Goal: Task Accomplishment & Management: Manage account settings

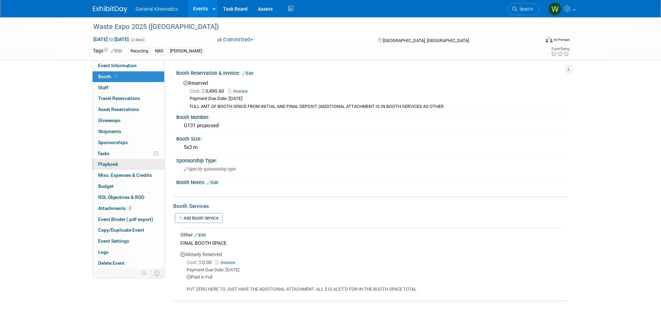
click at [113, 167] on link "0 Playbook 0" at bounding box center [129, 164] width 72 height 11
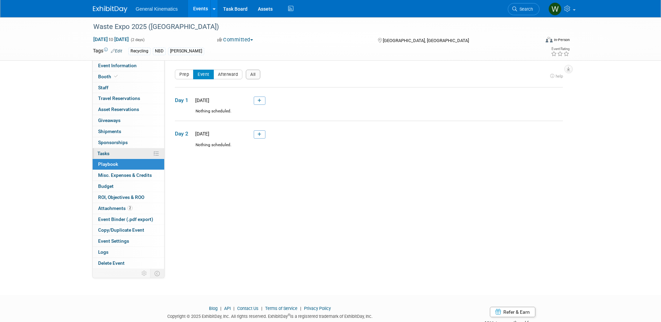
click at [113, 154] on link "0% Tasks 0%" at bounding box center [129, 153] width 72 height 11
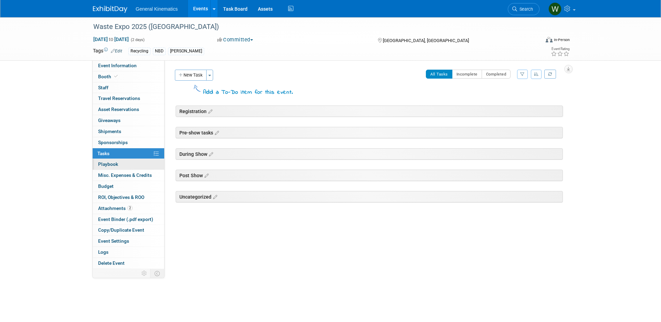
click at [125, 159] on link "0 Playbook 0" at bounding box center [129, 164] width 72 height 11
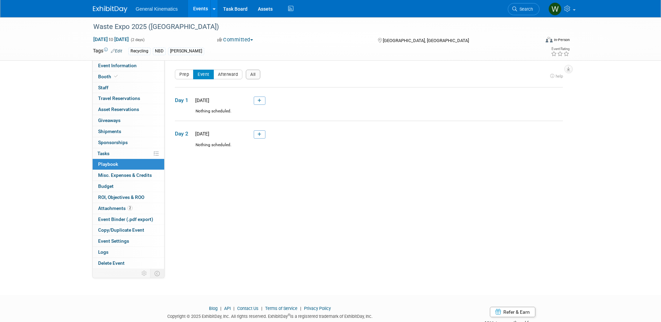
click at [111, 10] on img at bounding box center [110, 9] width 34 height 7
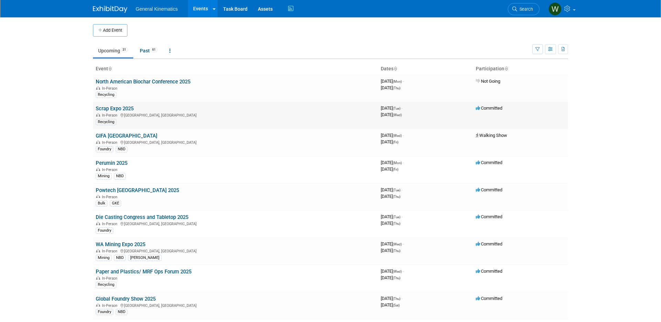
click at [126, 108] on link "Scrap Expo 2025" at bounding box center [115, 108] width 38 height 6
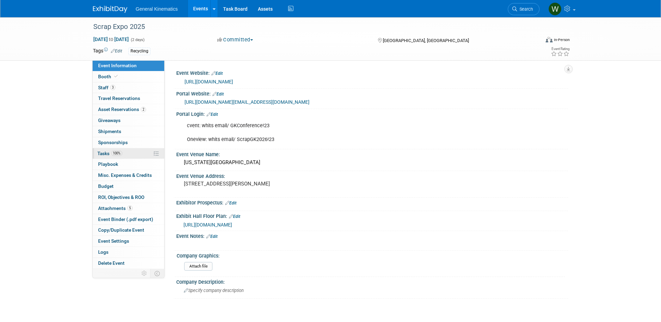
click at [117, 155] on span "100%" at bounding box center [116, 153] width 11 height 5
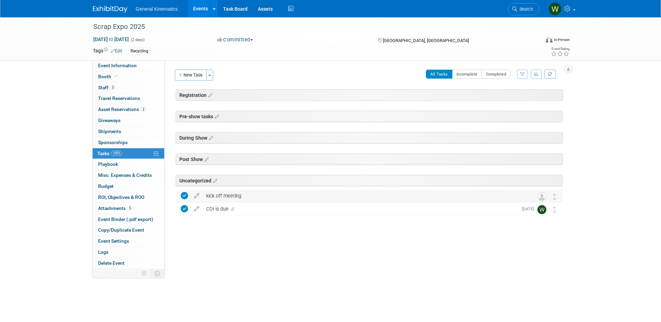
click at [225, 196] on div "kick off meeting" at bounding box center [363, 196] width 321 height 12
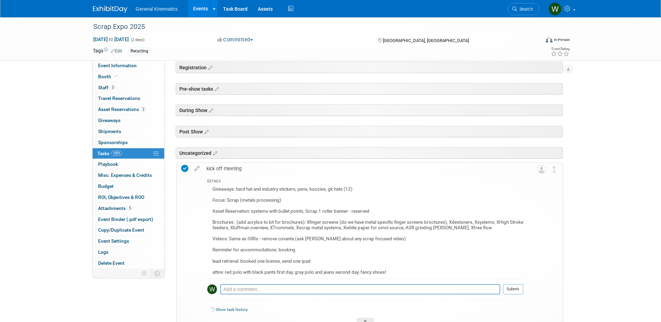
scroll to position [34, 0]
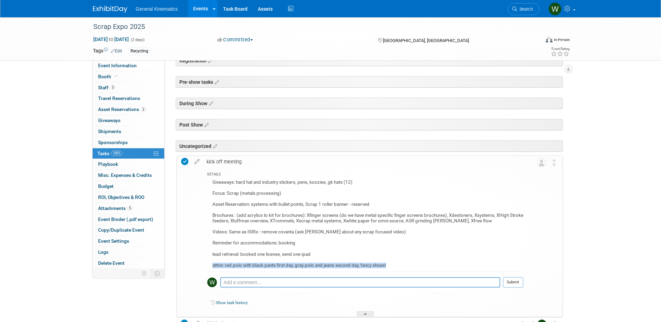
drag, startPoint x: 390, startPoint y: 265, endPoint x: 207, endPoint y: 262, distance: 182.6
click at [207, 262] on div "Giveaways: hard hat and industry stickers, pens, koozies, gk hats (12) Focus: S…" at bounding box center [365, 225] width 316 height 94
copy div "attire: red polo with black pants first day, gray polo and jeans second day, fa…"
click at [106, 163] on span "Playbook 0" at bounding box center [108, 164] width 20 height 6
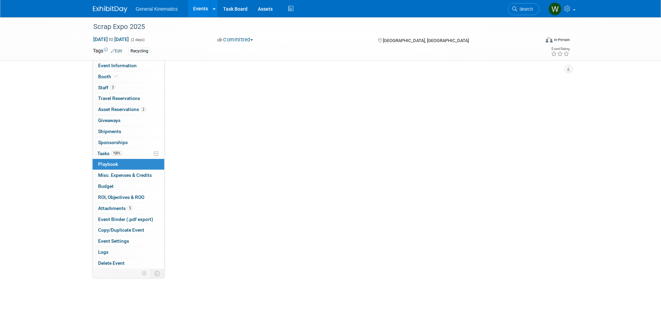
scroll to position [0, 0]
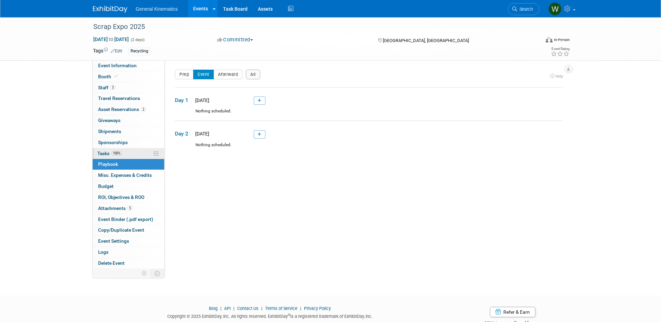
click at [109, 154] on span "Tasks 100%" at bounding box center [110, 154] width 25 height 6
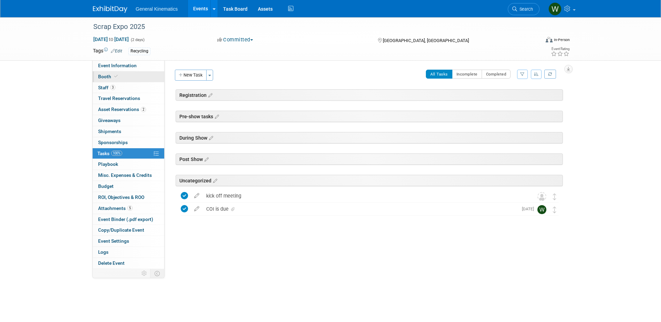
click at [131, 70] on link "Event Information" at bounding box center [129, 65] width 72 height 11
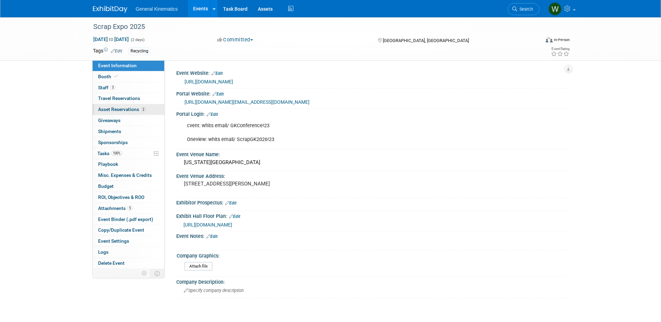
click at [123, 107] on span "Asset Reservations 2" at bounding box center [122, 109] width 48 height 6
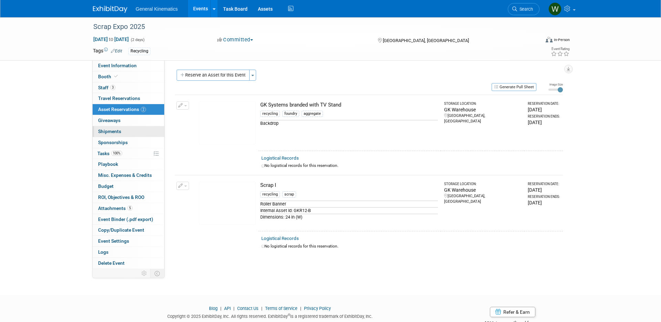
click at [114, 131] on span "Shipments 0" at bounding box center [109, 132] width 23 height 6
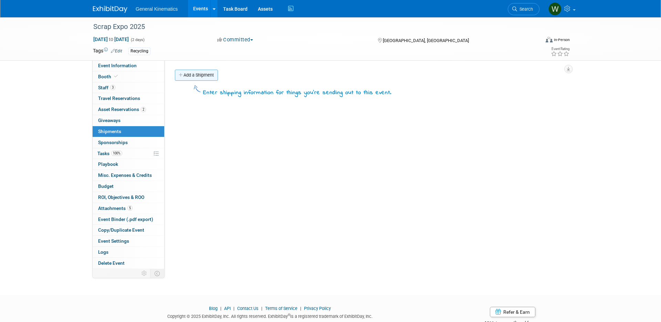
click at [209, 73] on link "Add a Shipment" at bounding box center [196, 75] width 43 height 11
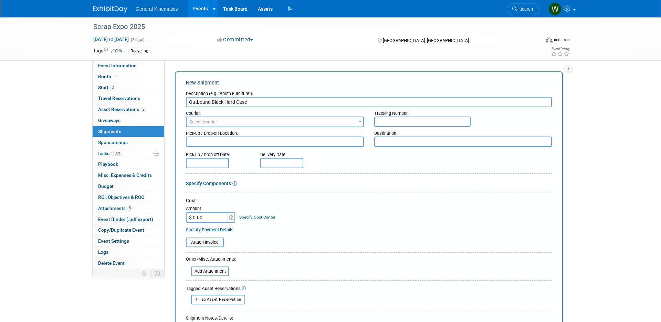
type input "Outbound Black Hard Case"
click at [226, 123] on span "Select courier" at bounding box center [275, 122] width 177 height 10
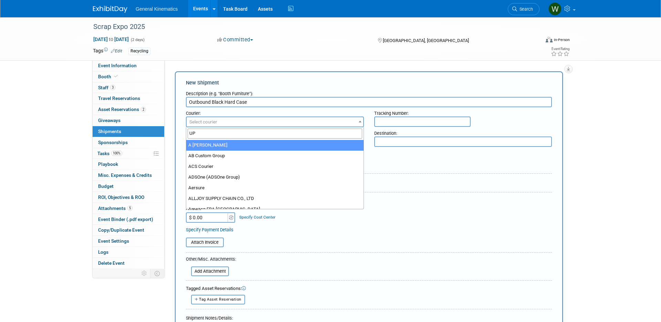
type input "UPS"
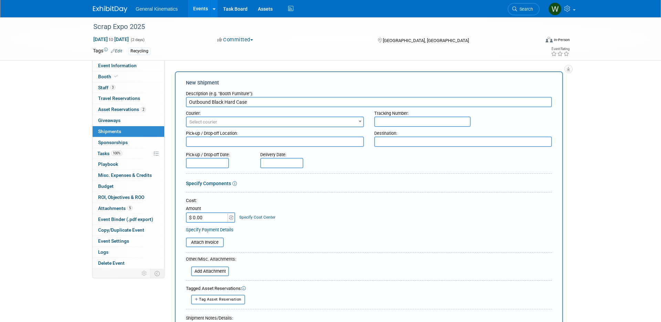
click at [392, 119] on input "text" at bounding box center [423, 121] width 96 height 10
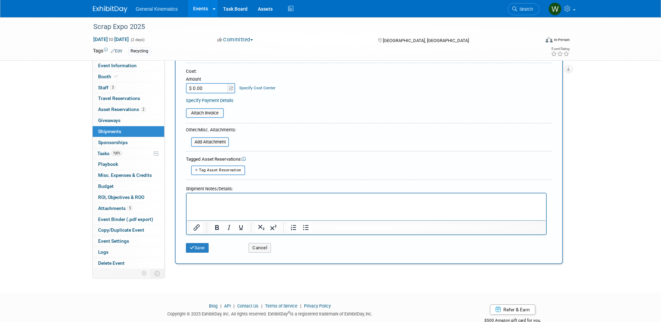
scroll to position [148, 0]
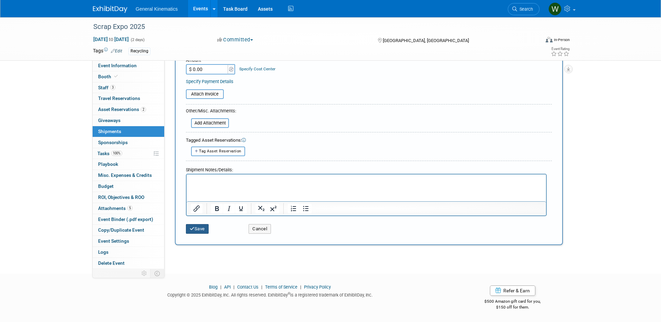
click at [199, 227] on button "Save" at bounding box center [197, 229] width 23 height 10
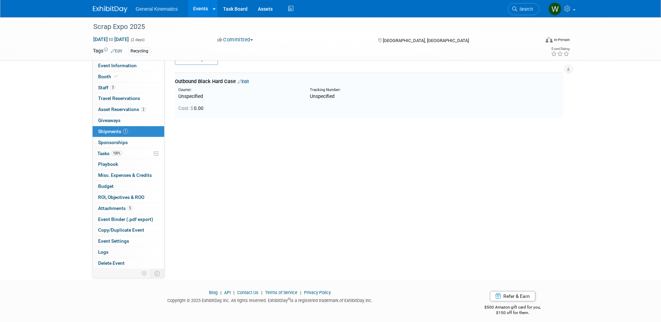
scroll to position [15, 0]
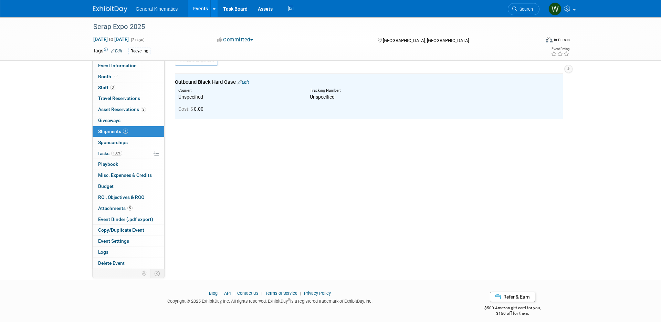
click at [108, 8] on img at bounding box center [110, 9] width 34 height 7
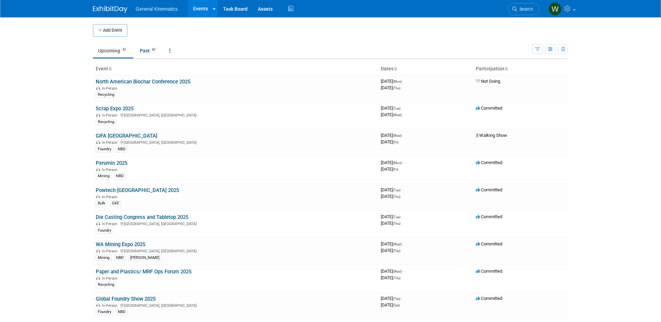
click at [151, 41] on td "Upcoming 31 Past 61 All Events 92 Past and Upcoming Grouped Annually Events gro…" at bounding box center [313, 48] width 440 height 22
click at [148, 52] on link "Past 61" at bounding box center [149, 50] width 28 height 13
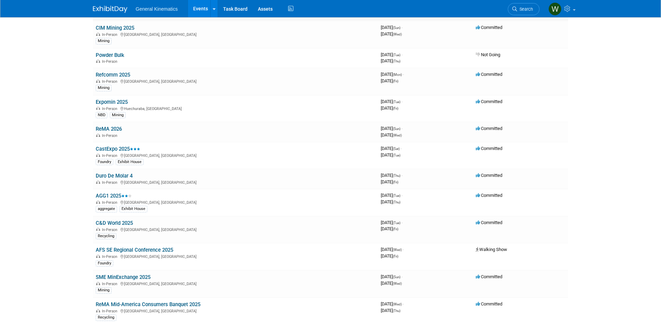
scroll to position [218, 0]
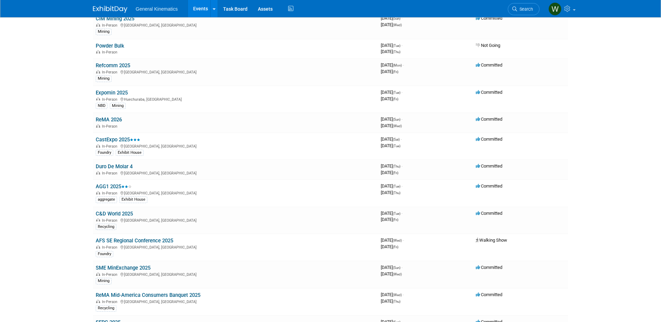
click at [125, 167] on link "Duro De Molar 4" at bounding box center [114, 166] width 37 height 6
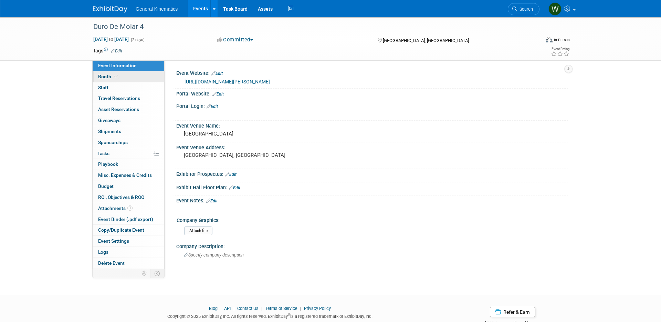
drag, startPoint x: 114, startPoint y: 68, endPoint x: 111, endPoint y: 73, distance: 5.3
click at [114, 68] on link "Event Information" at bounding box center [129, 65] width 72 height 11
click at [109, 75] on span "Booth" at bounding box center [108, 77] width 21 height 6
